Goal: Task Accomplishment & Management: Manage account settings

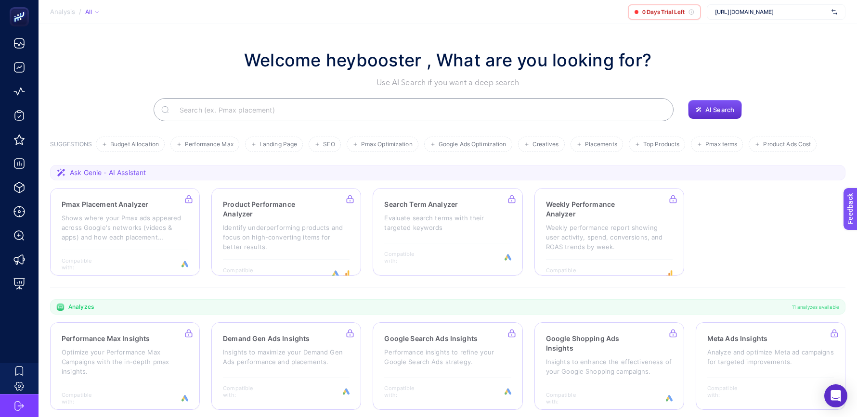
click at [746, 16] on div "[URL][DOMAIN_NAME]" at bounding box center [775, 11] width 139 height 15
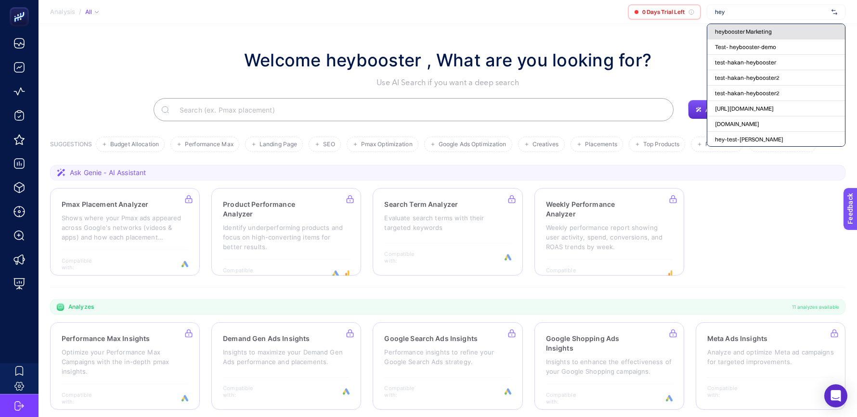
type input "hey"
click at [785, 29] on div "heybooster Marketing" at bounding box center [776, 31] width 138 height 15
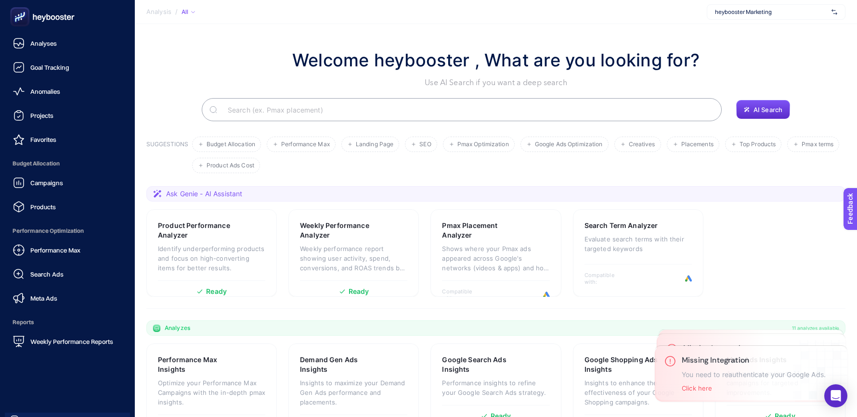
scroll to position [49, 0]
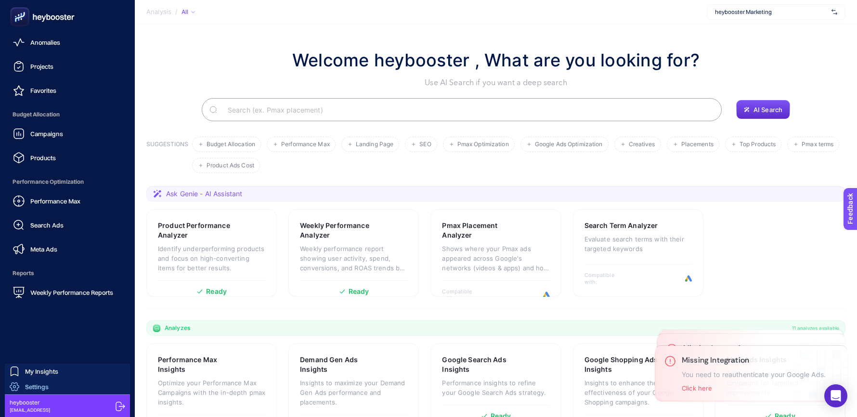
click at [40, 388] on span "Settings" at bounding box center [37, 387] width 24 height 8
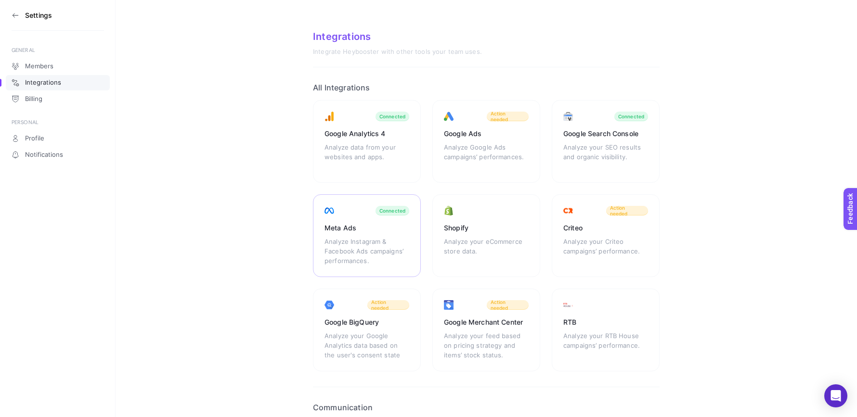
click at [377, 233] on div "Meta Ads Analyze Instagram & Facebook Ads campaigns’ performances. Connected" at bounding box center [367, 235] width 108 height 83
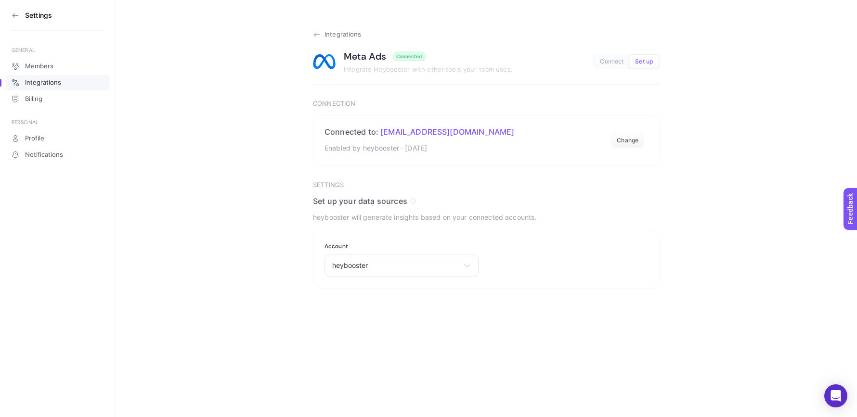
click at [315, 34] on icon at bounding box center [317, 35] width 8 height 8
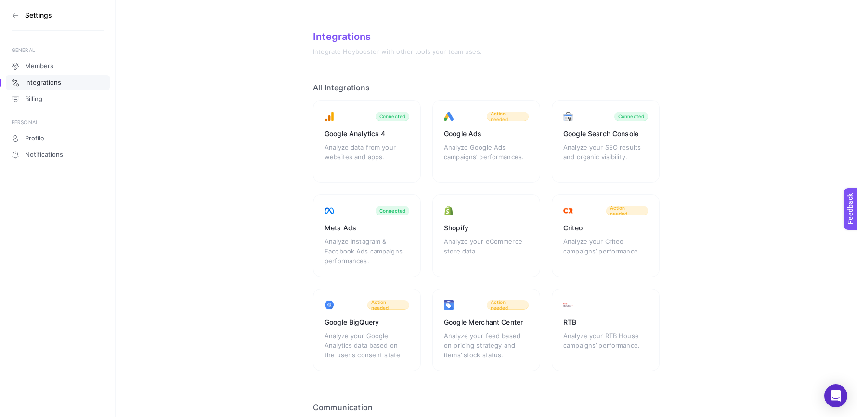
click at [413, 189] on div "Google Analytics 4 Analyze data from your websites and apps. Connected Google A…" at bounding box center [486, 235] width 346 height 271
click at [12, 16] on icon at bounding box center [16, 16] width 8 height 8
